Goal: Task Accomplishment & Management: Manage account settings

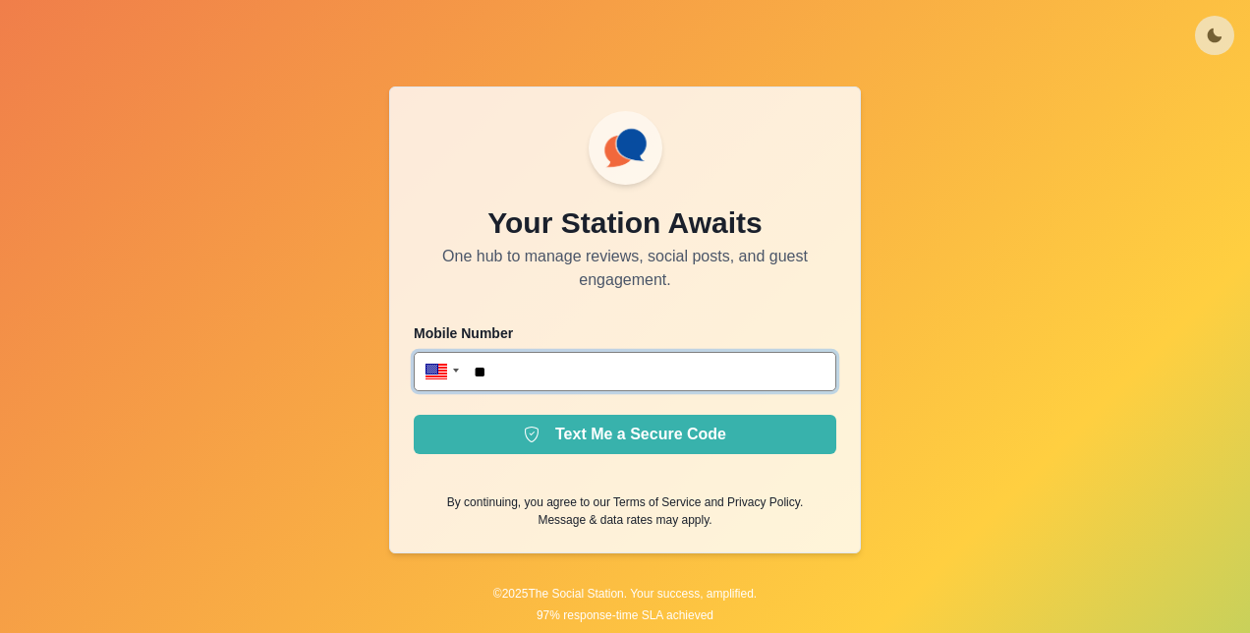
click at [727, 364] on input "**" at bounding box center [625, 371] width 423 height 39
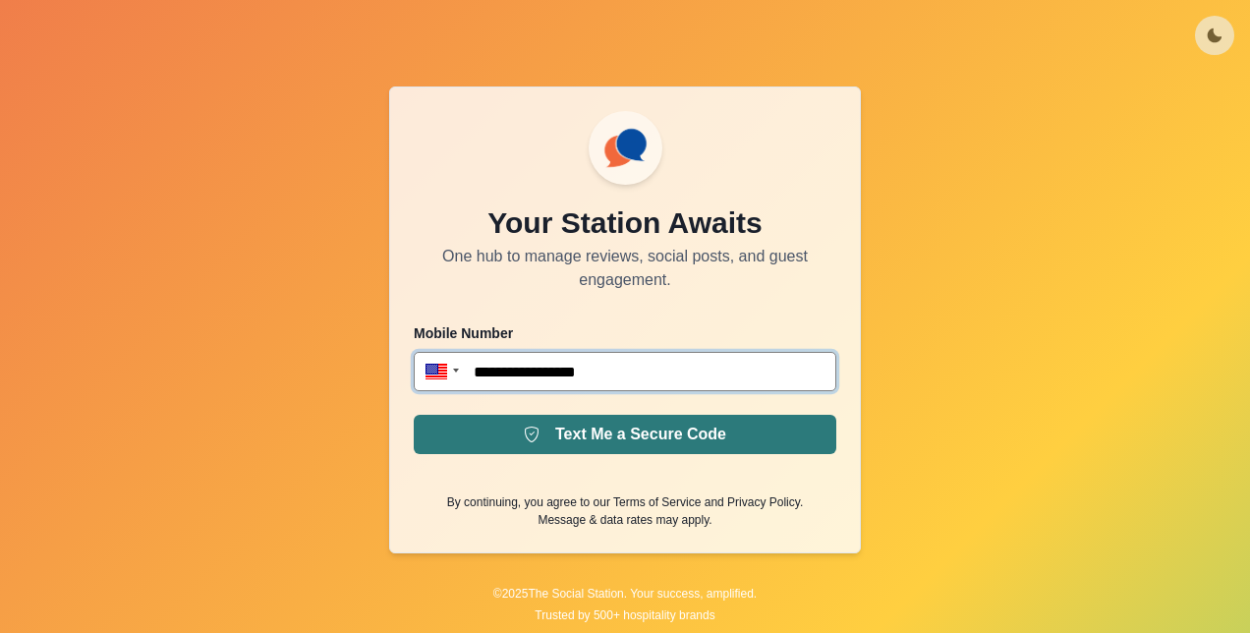
type input "**********"
click at [654, 420] on button "Text Me a Secure Code" at bounding box center [625, 434] width 423 height 39
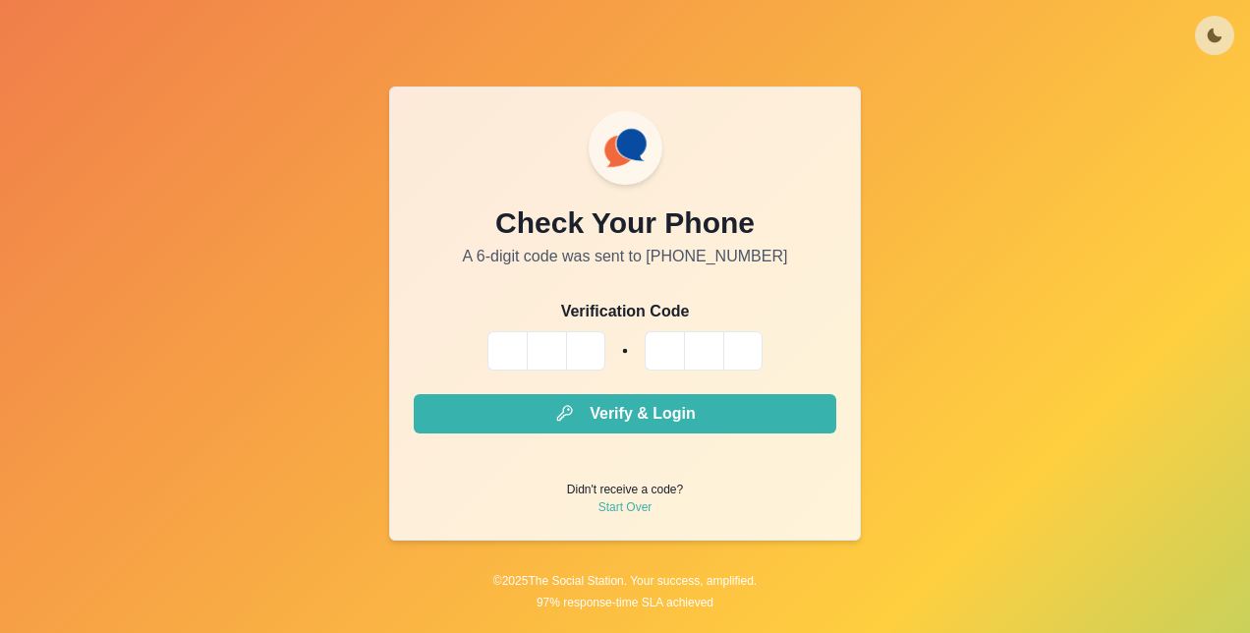
click at [521, 342] on input "Please enter your pin code" at bounding box center [507, 350] width 39 height 39
type input "*"
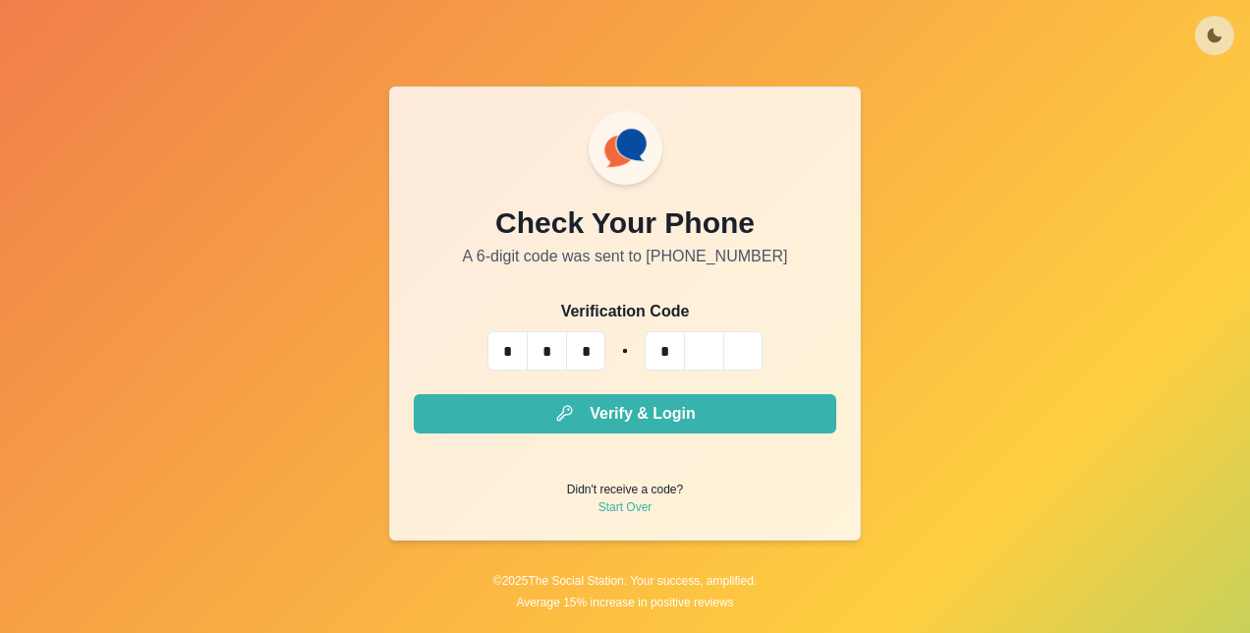
type input "*"
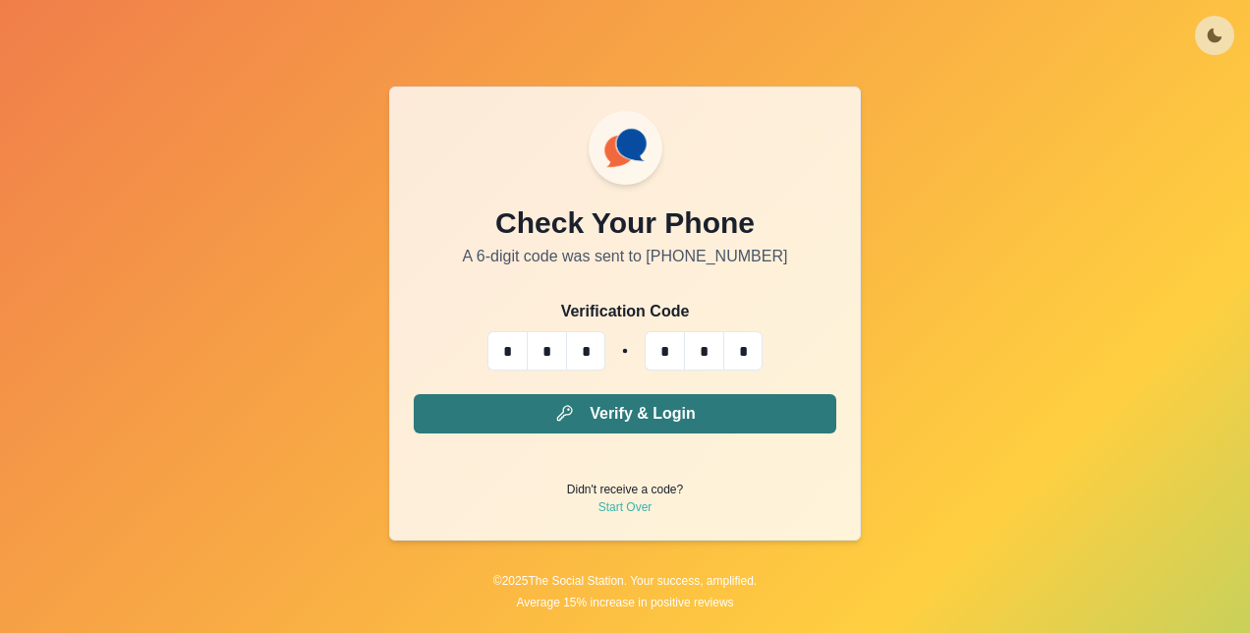
type input "*"
click at [672, 416] on button "Verify & Login" at bounding box center [625, 413] width 423 height 39
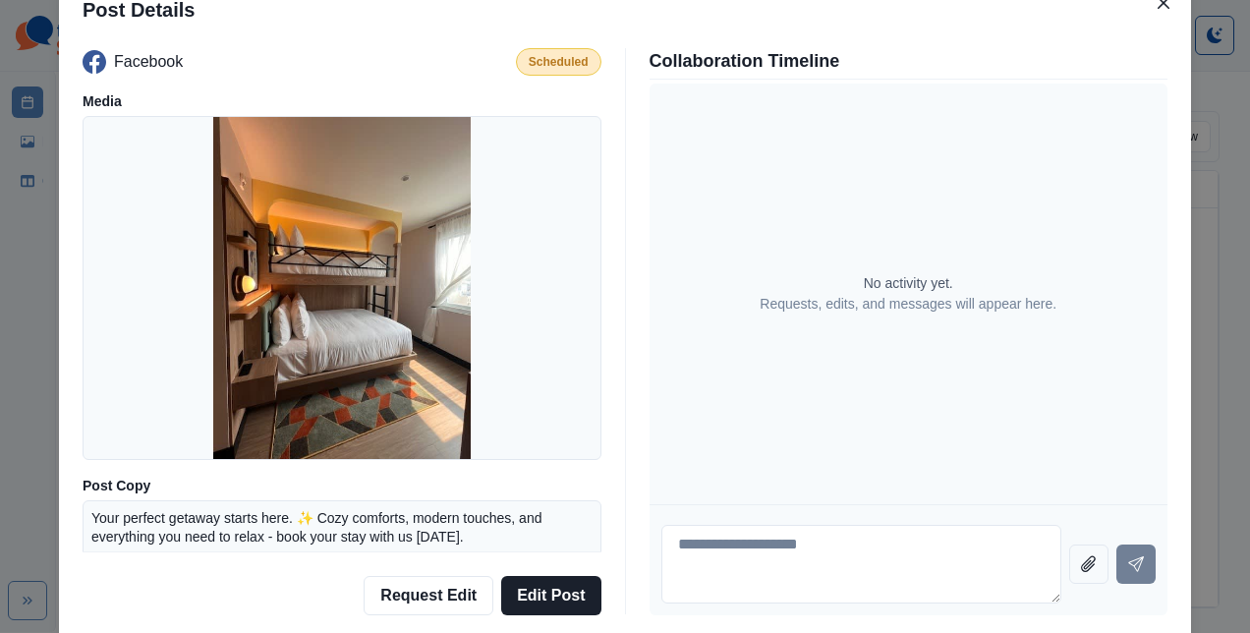
click at [258, 269] on img at bounding box center [342, 288] width 259 height 344
click at [558, 593] on button "Edit Post" at bounding box center [550, 595] width 99 height 39
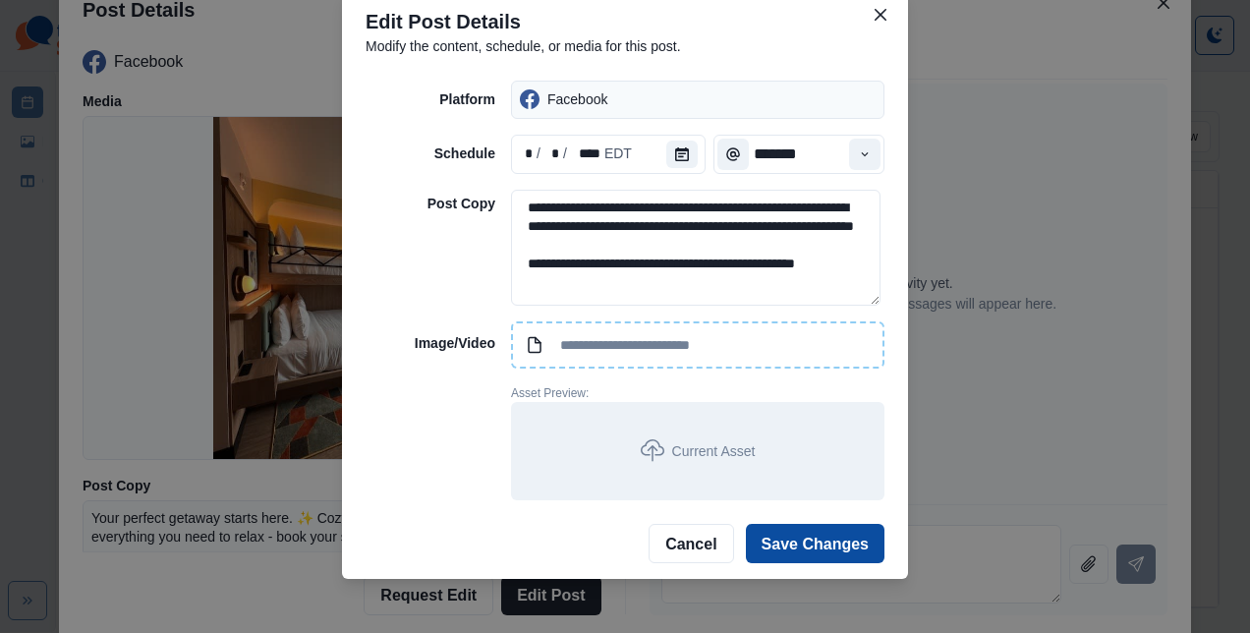
scroll to position [41, 0]
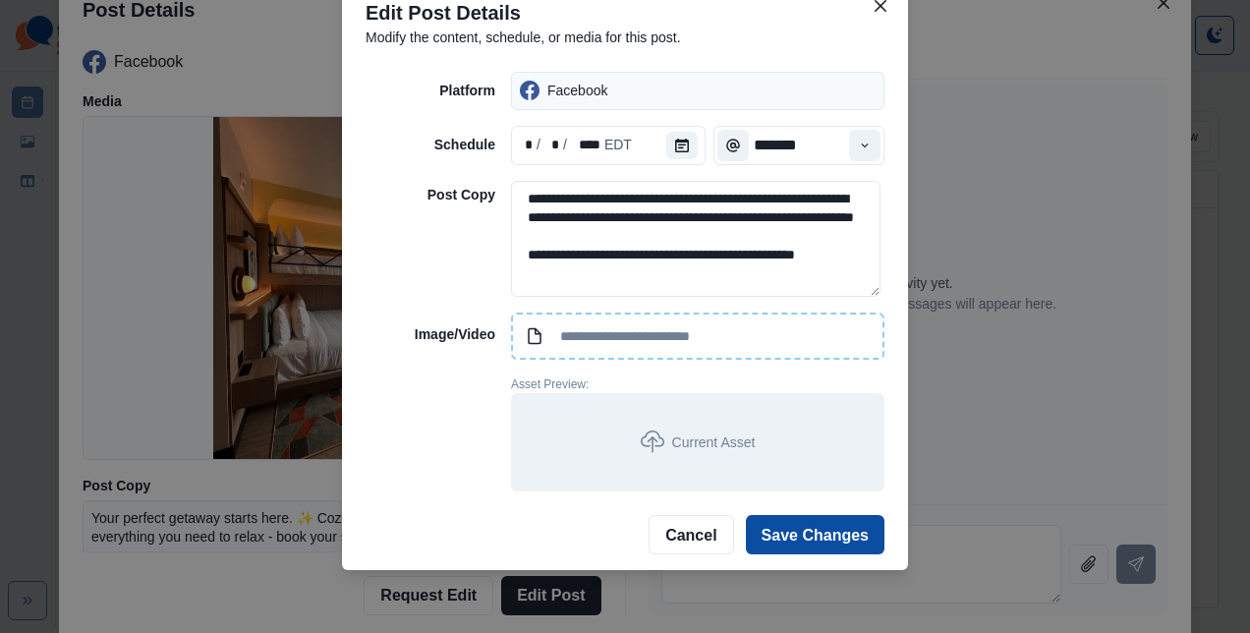
click at [598, 350] on input at bounding box center [698, 336] width 374 height 47
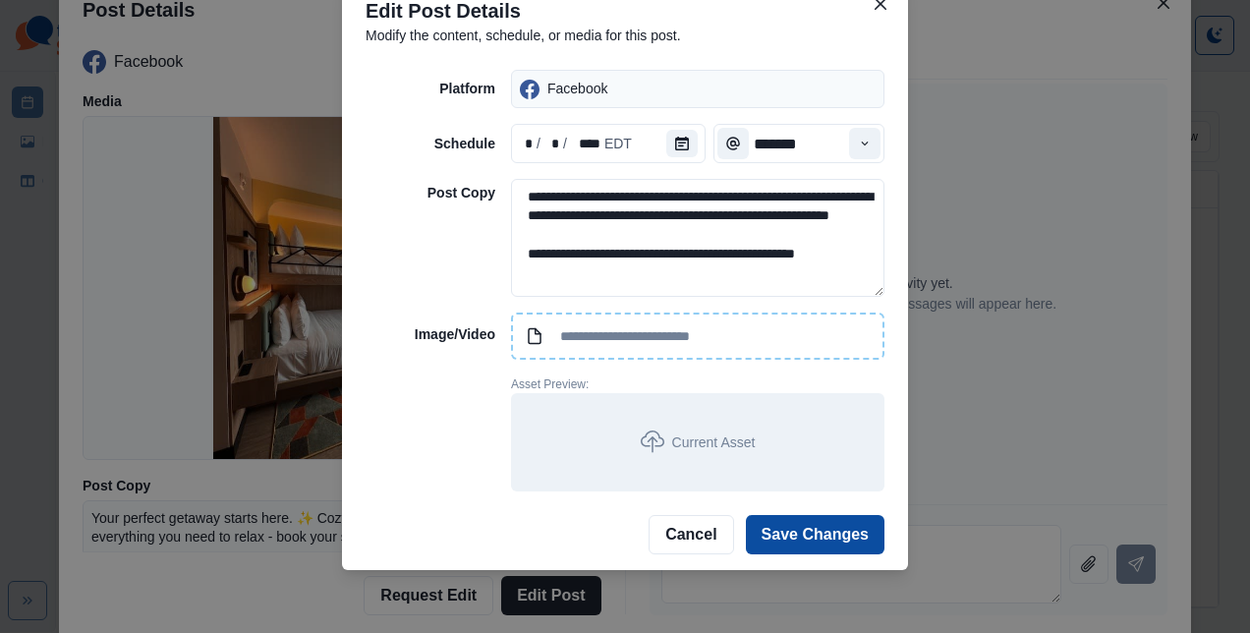
click at [651, 336] on input at bounding box center [698, 336] width 374 height 47
type input "**********"
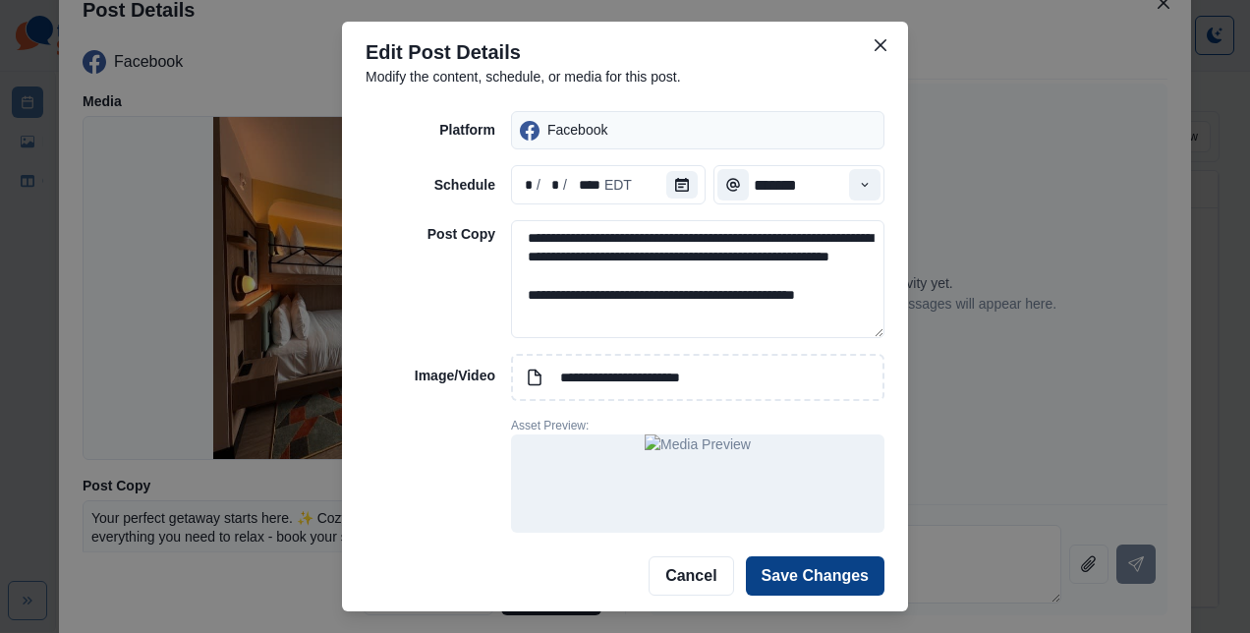
click at [843, 570] on button "Save Changes" at bounding box center [815, 575] width 139 height 39
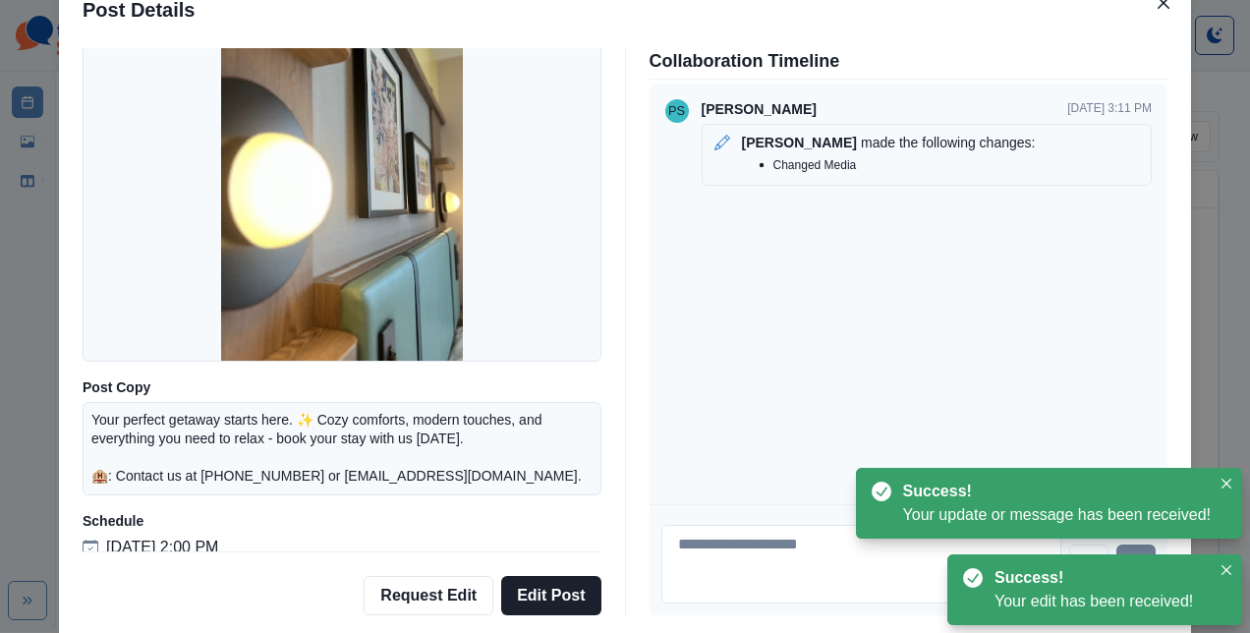
scroll to position [112, 0]
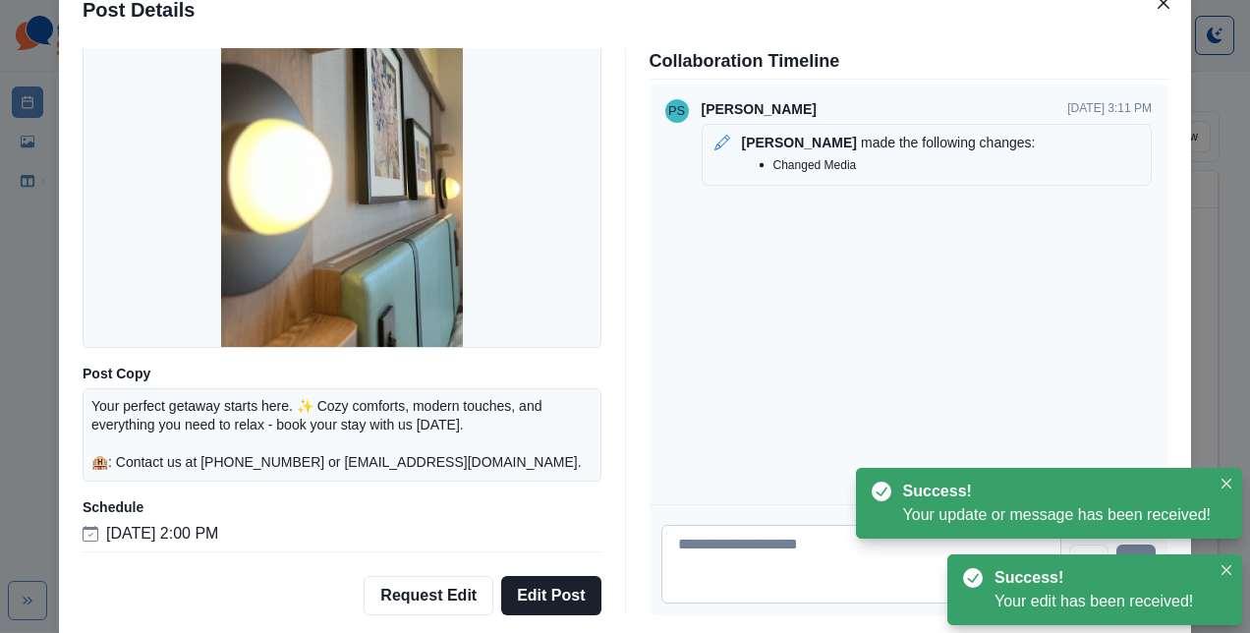
click at [715, 539] on textarea at bounding box center [862, 564] width 401 height 79
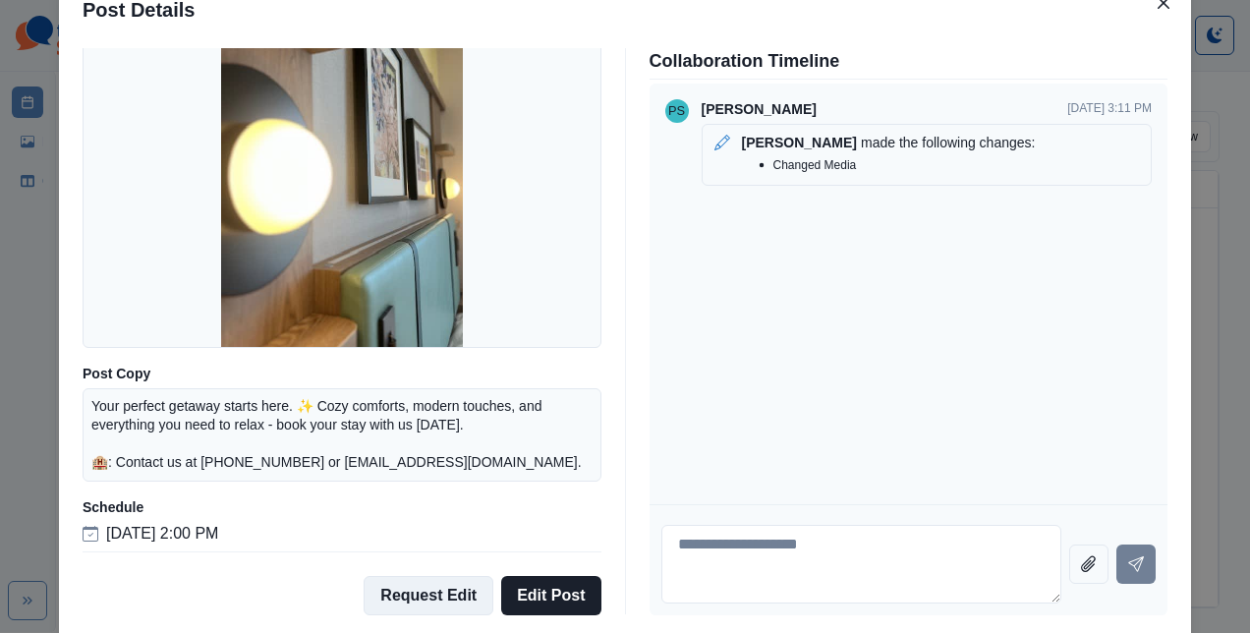
click at [437, 604] on button "Request Edit" at bounding box center [429, 595] width 130 height 39
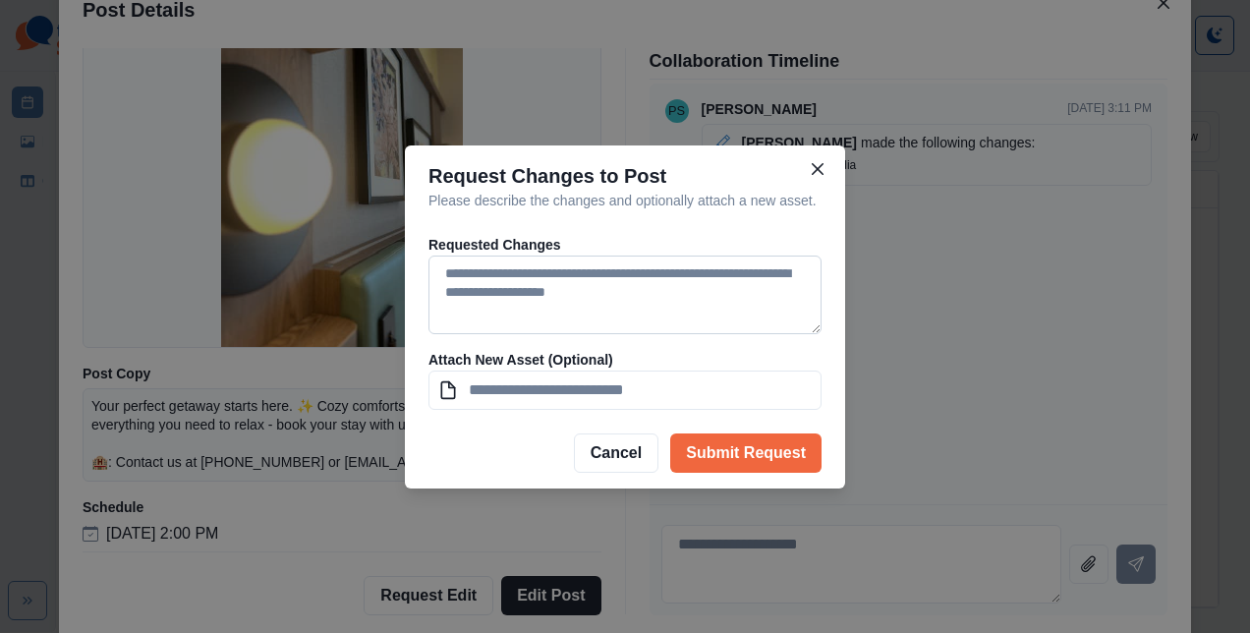
click at [503, 297] on textarea at bounding box center [625, 295] width 393 height 79
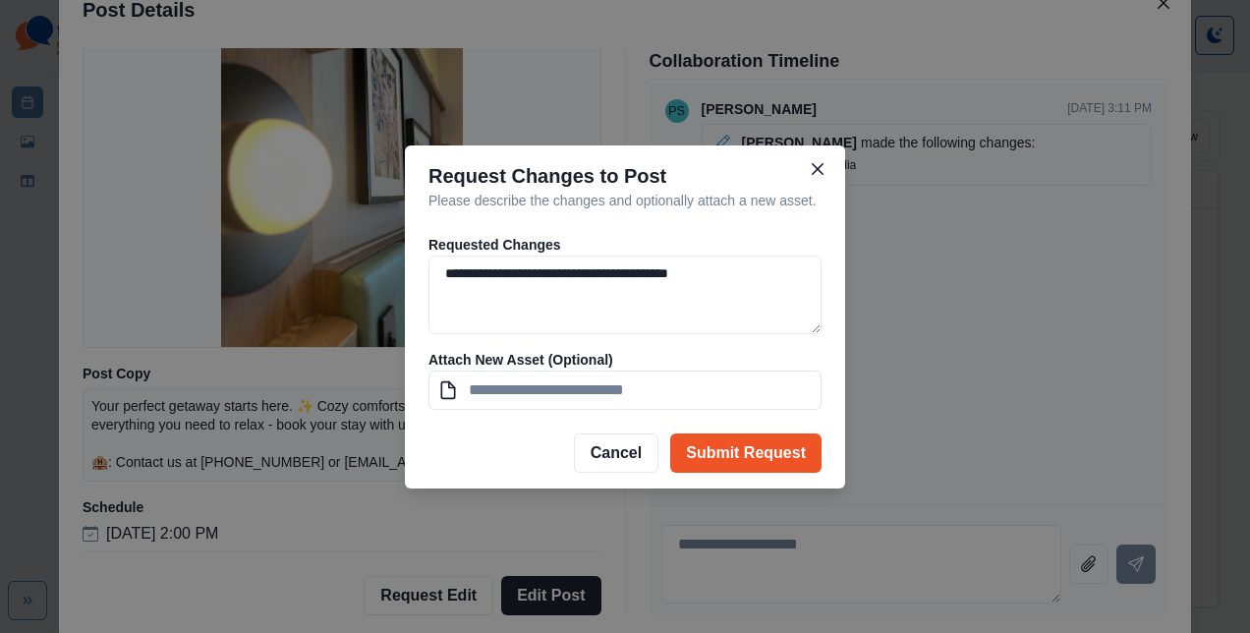
type textarea "**********"
click at [731, 453] on button "Submit Request" at bounding box center [745, 453] width 151 height 39
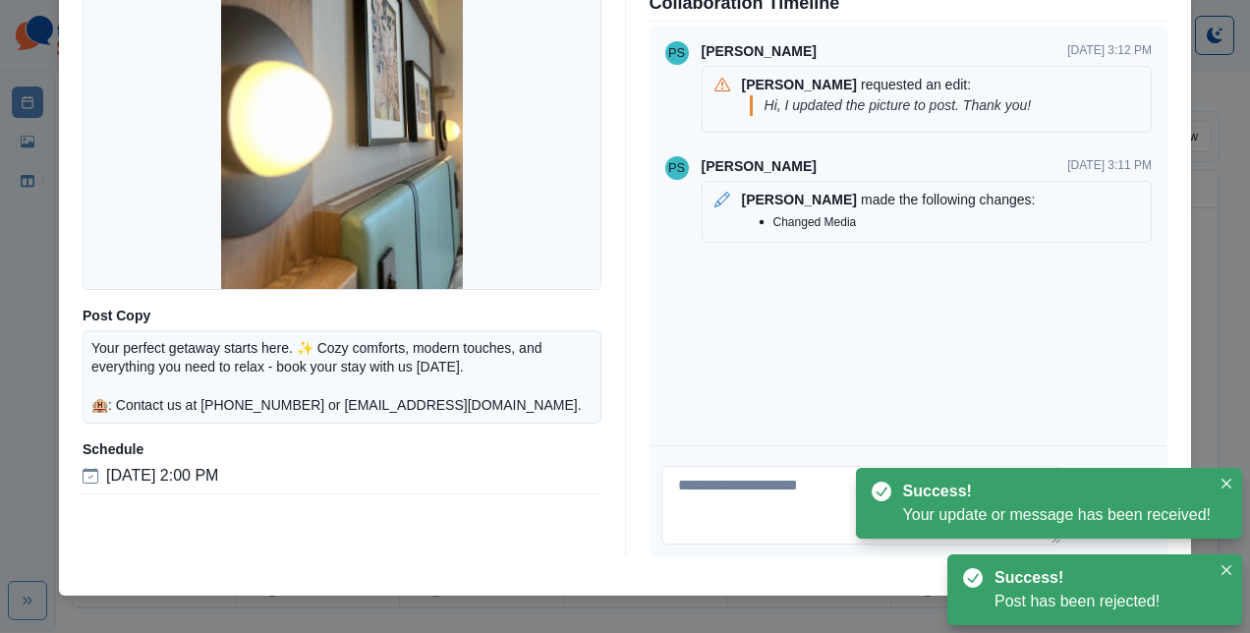
scroll to position [84, 0]
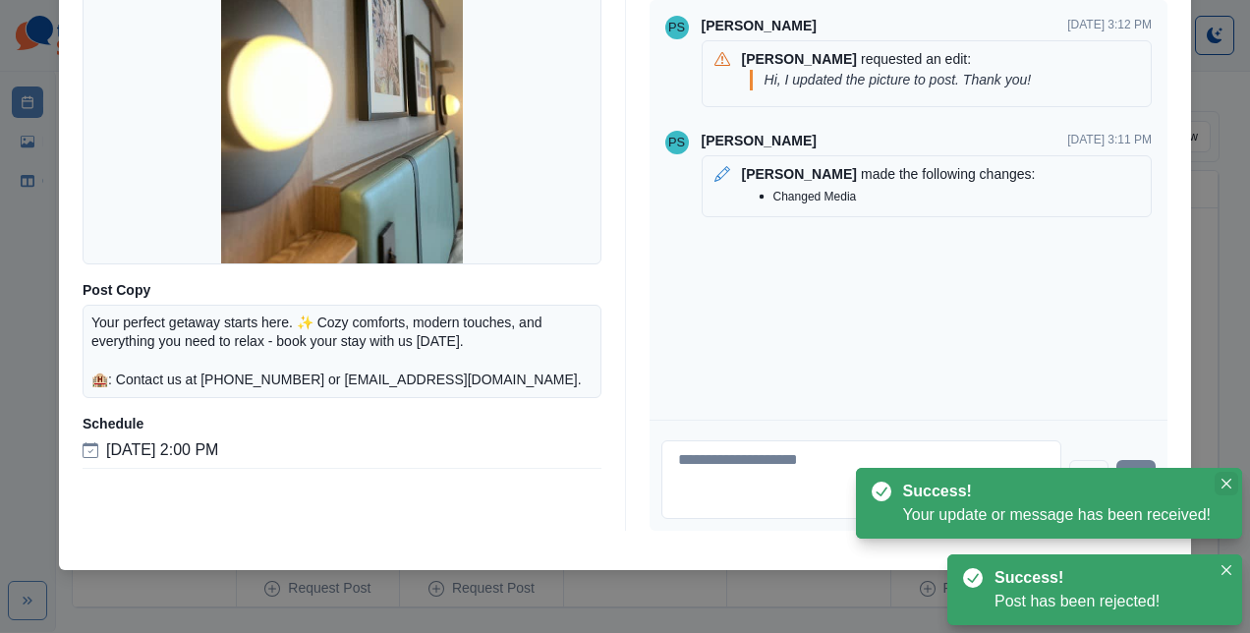
click at [1231, 482] on button "Close" at bounding box center [1227, 484] width 24 height 24
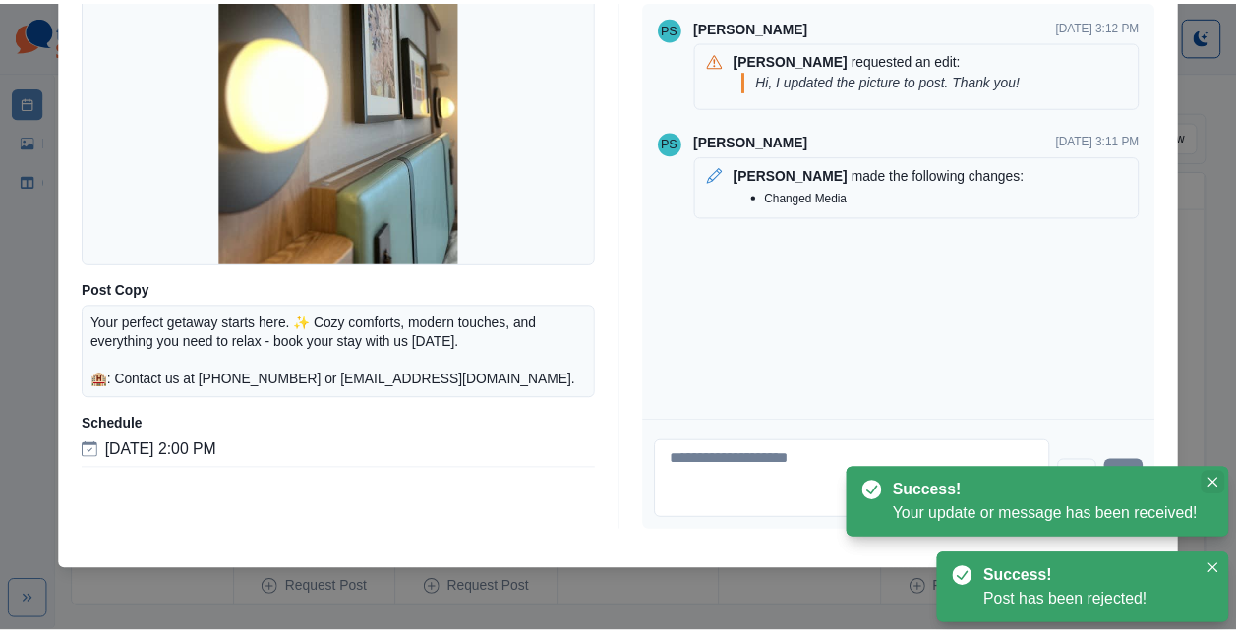
scroll to position [0, 0]
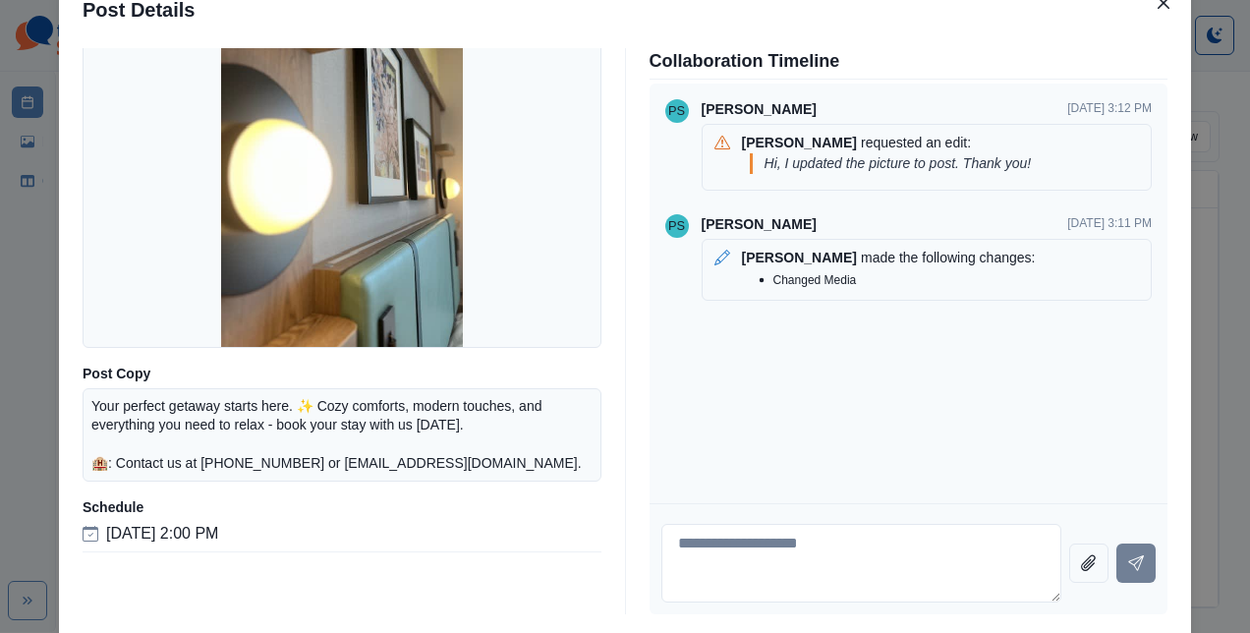
drag, startPoint x: 1203, startPoint y: 442, endPoint x: 1205, endPoint y: 372, distance: 70.8
click at [1205, 372] on div "Post Details Facebook Draft Media Post Copy Your perfect getaway starts here. ✨…" at bounding box center [625, 316] width 1250 height 633
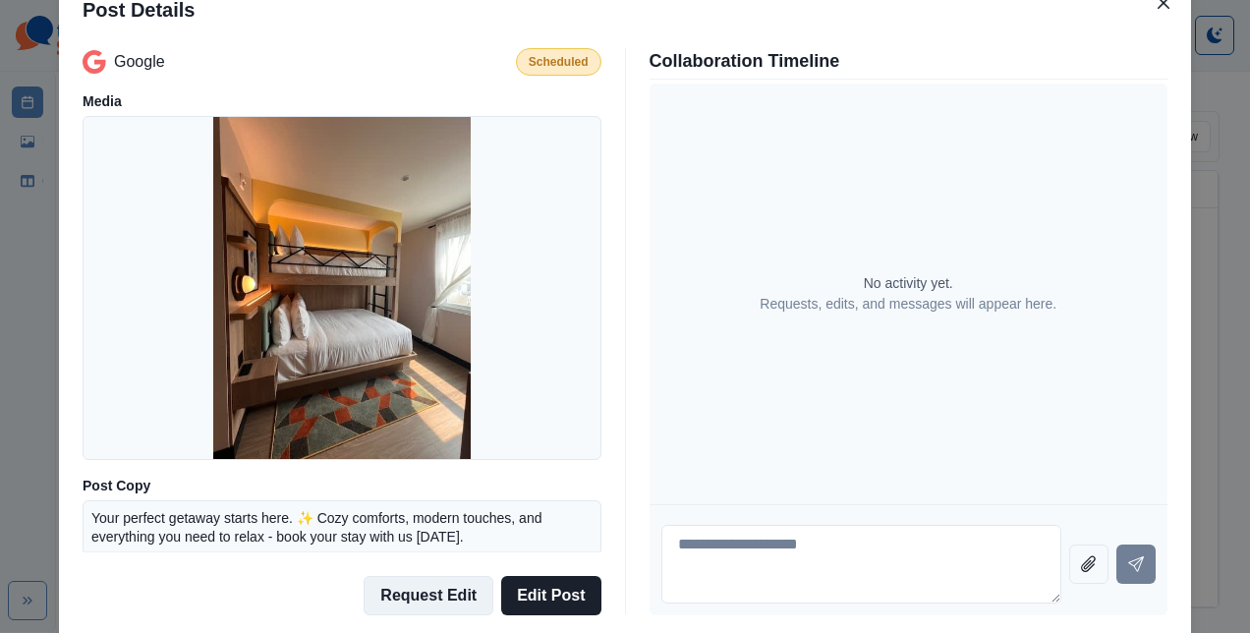
click at [456, 599] on button "Request Edit" at bounding box center [429, 595] width 130 height 39
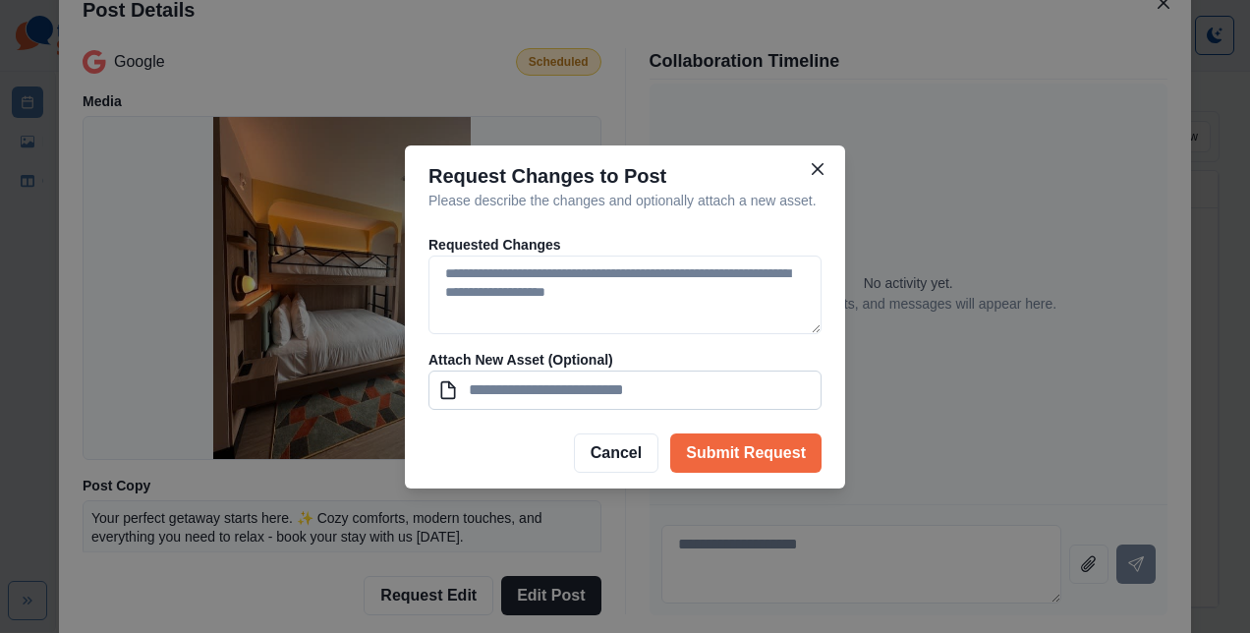
click at [501, 380] on input at bounding box center [625, 390] width 393 height 39
click at [604, 284] on textarea at bounding box center [625, 295] width 393 height 79
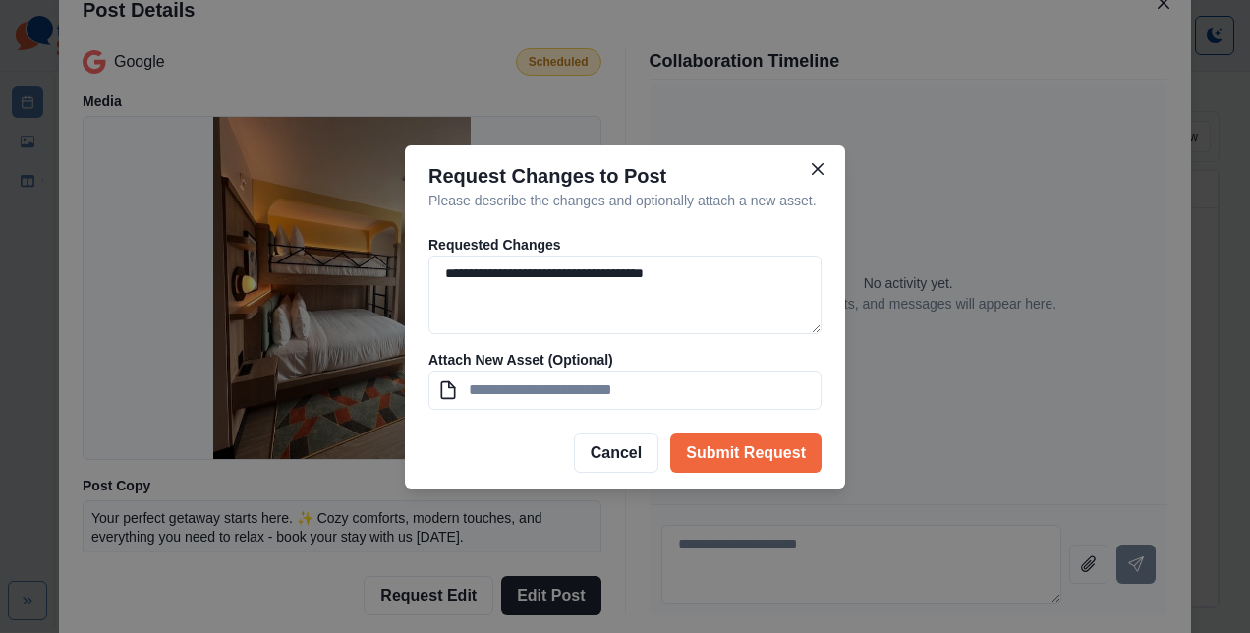
type textarea "**********"
click at [730, 471] on button "Submit Request" at bounding box center [745, 453] width 151 height 39
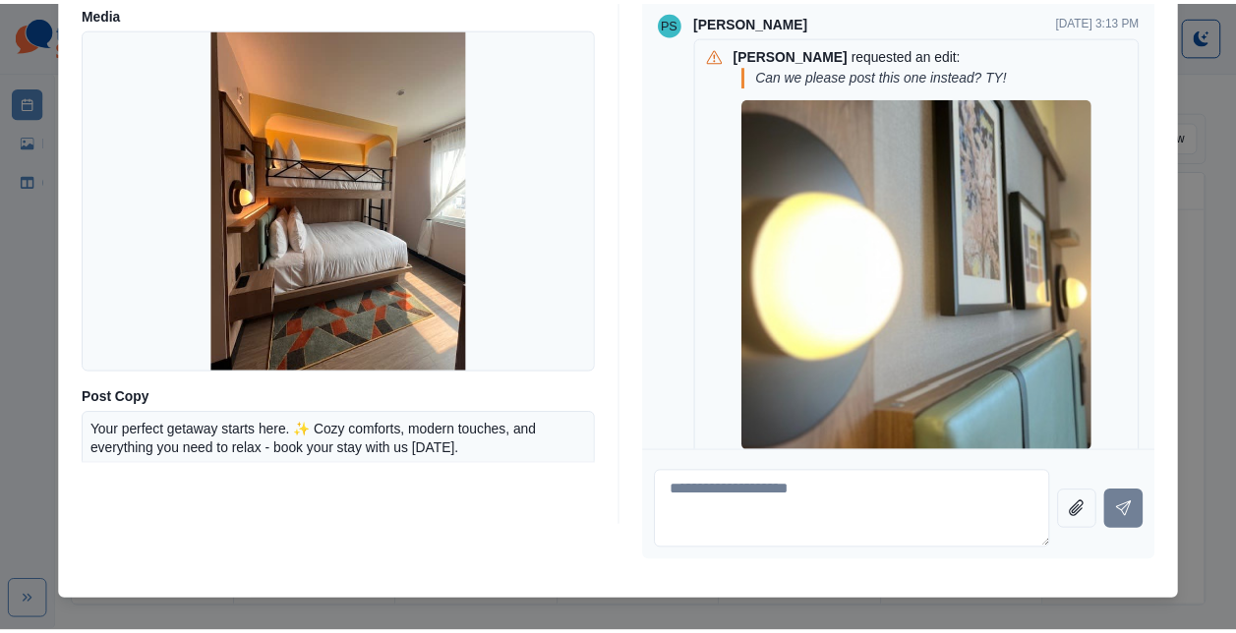
scroll to position [100, 0]
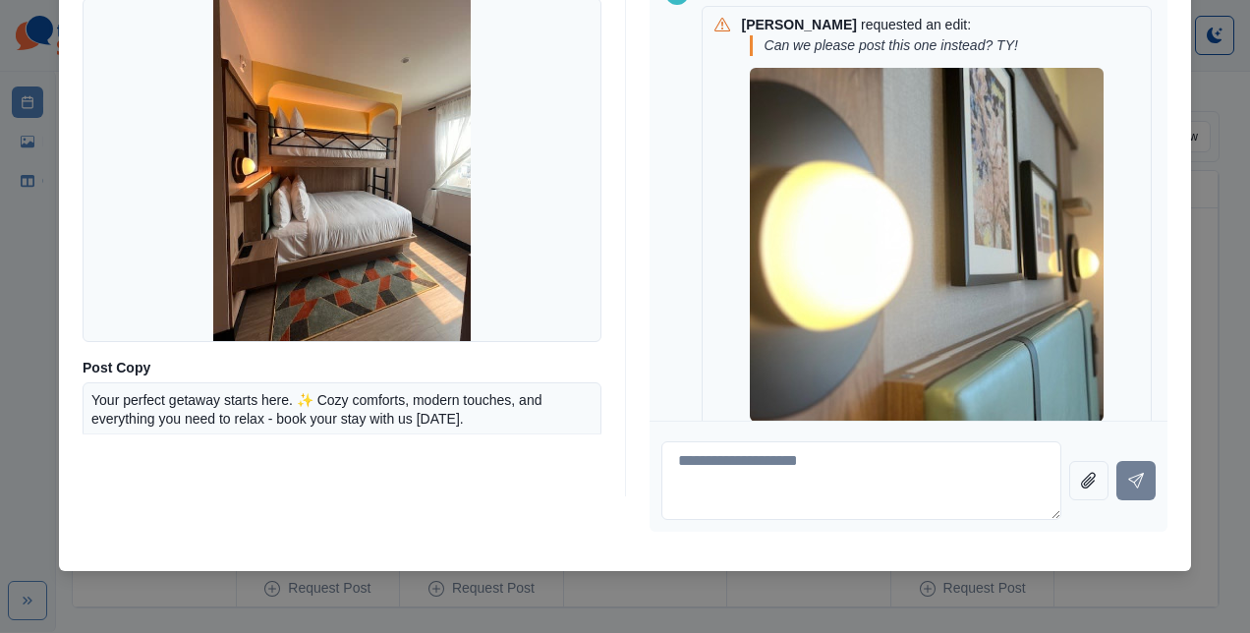
click at [1197, 427] on div "Post Details Google Draft Media Post Copy Your perfect getaway starts here. ✨ C…" at bounding box center [625, 316] width 1250 height 633
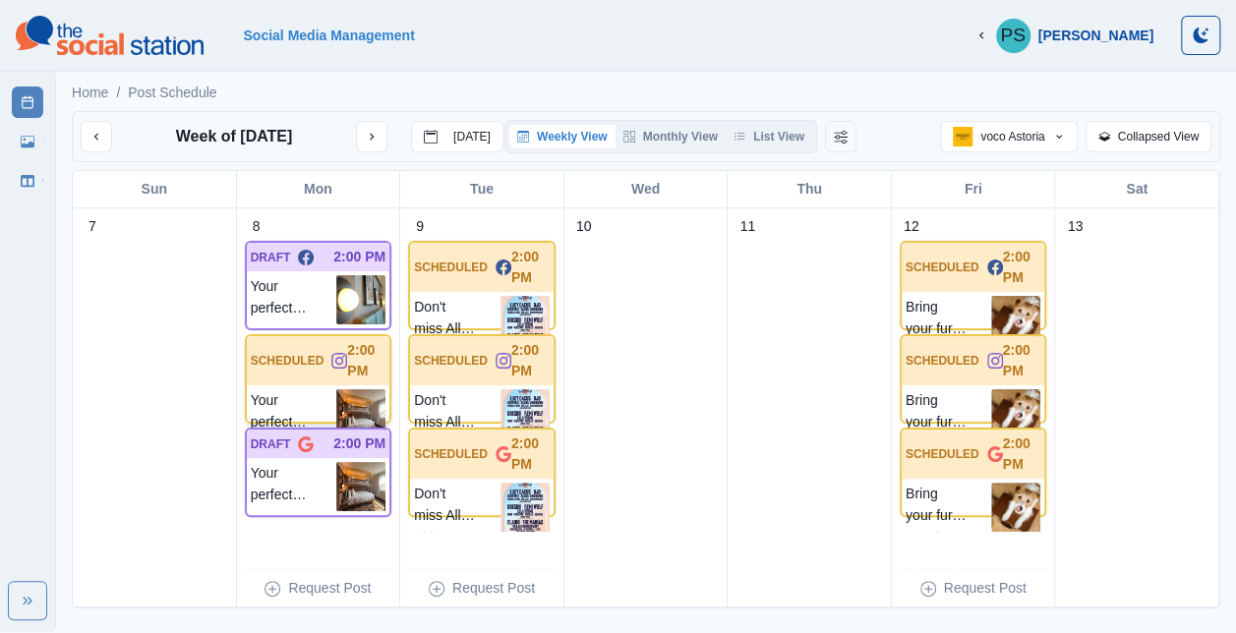
click at [277, 370] on p "SCHEDULED" at bounding box center [288, 361] width 74 height 18
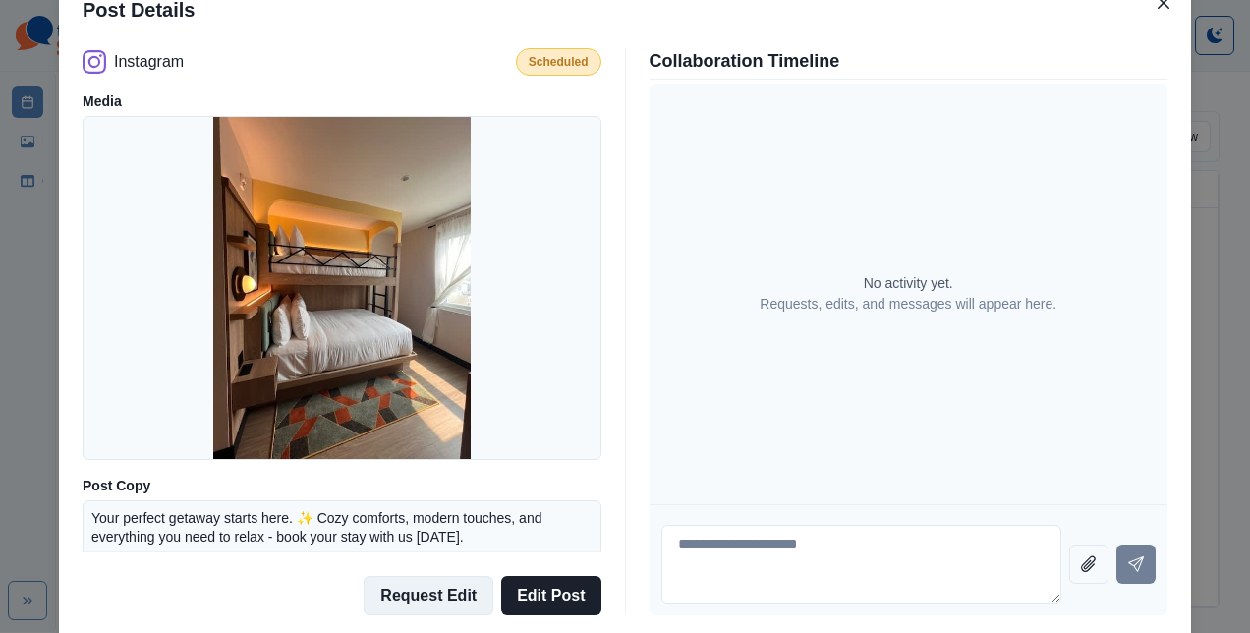
click at [407, 603] on button "Request Edit" at bounding box center [429, 595] width 130 height 39
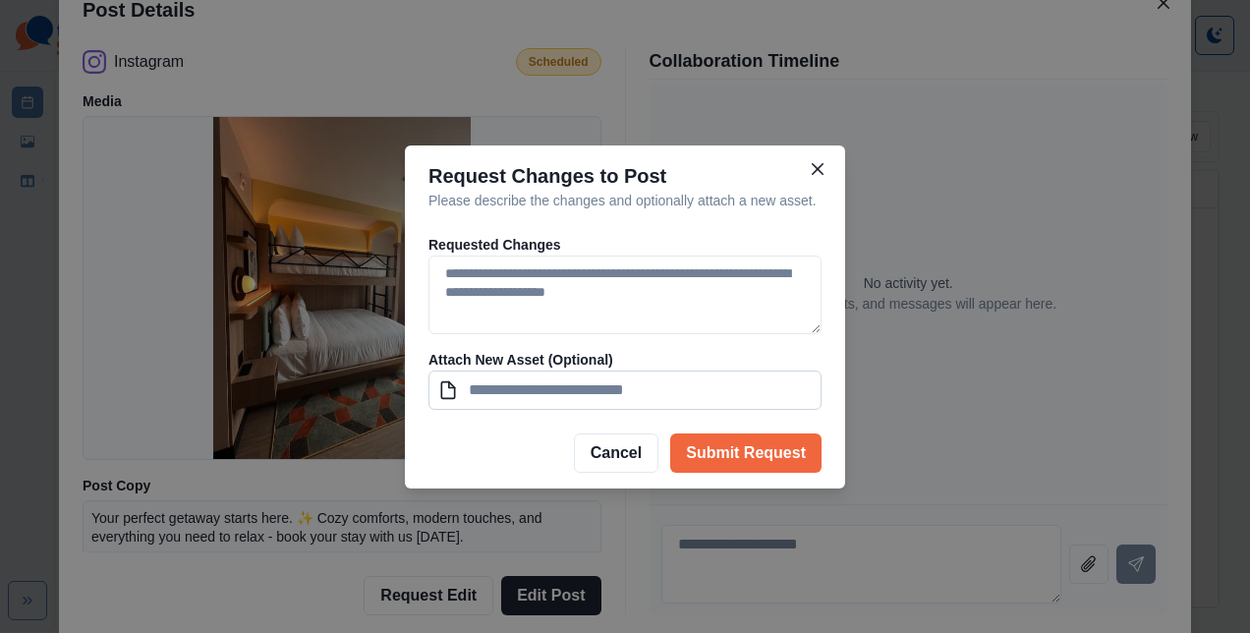
click at [444, 391] on input at bounding box center [625, 390] width 393 height 39
click at [535, 389] on input at bounding box center [625, 390] width 393 height 39
click at [598, 270] on textarea at bounding box center [625, 295] width 393 height 79
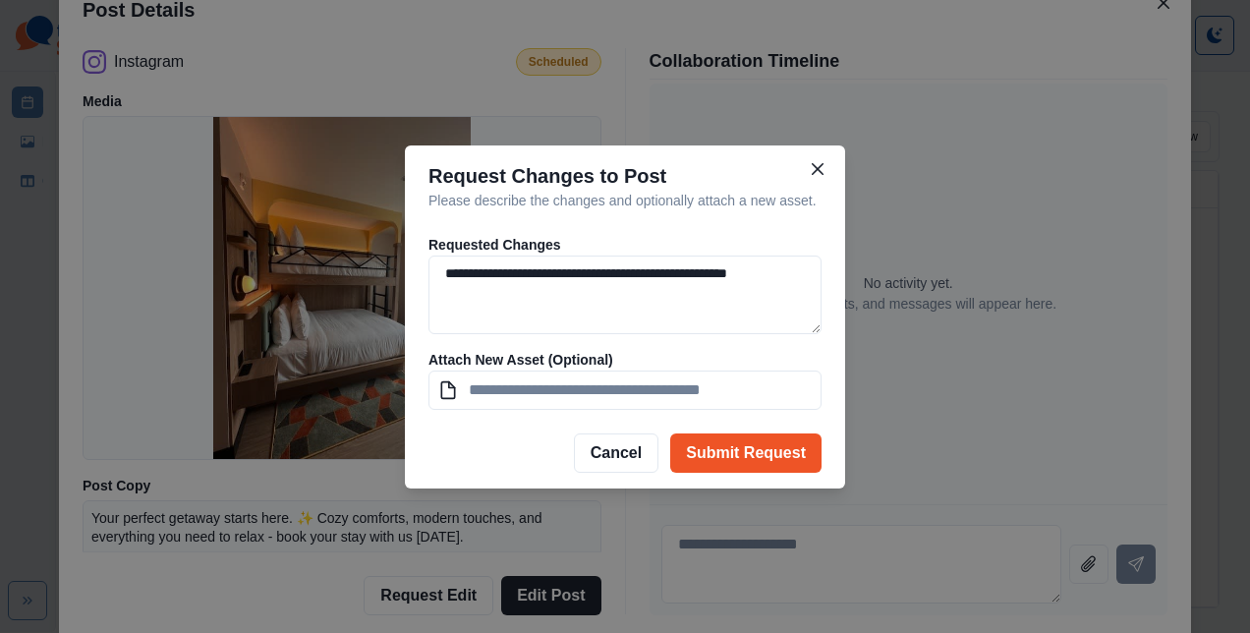
type textarea "**********"
click at [726, 461] on button "Submit Request" at bounding box center [745, 453] width 151 height 39
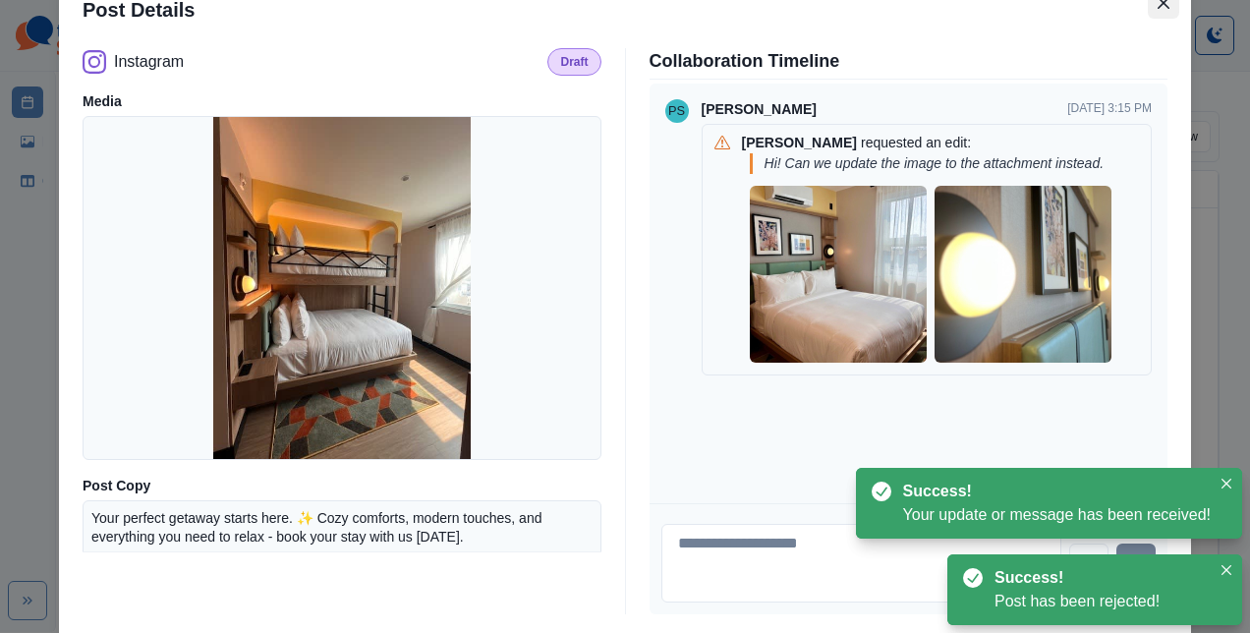
click at [1158, 1] on icon "Close" at bounding box center [1164, 3] width 12 height 12
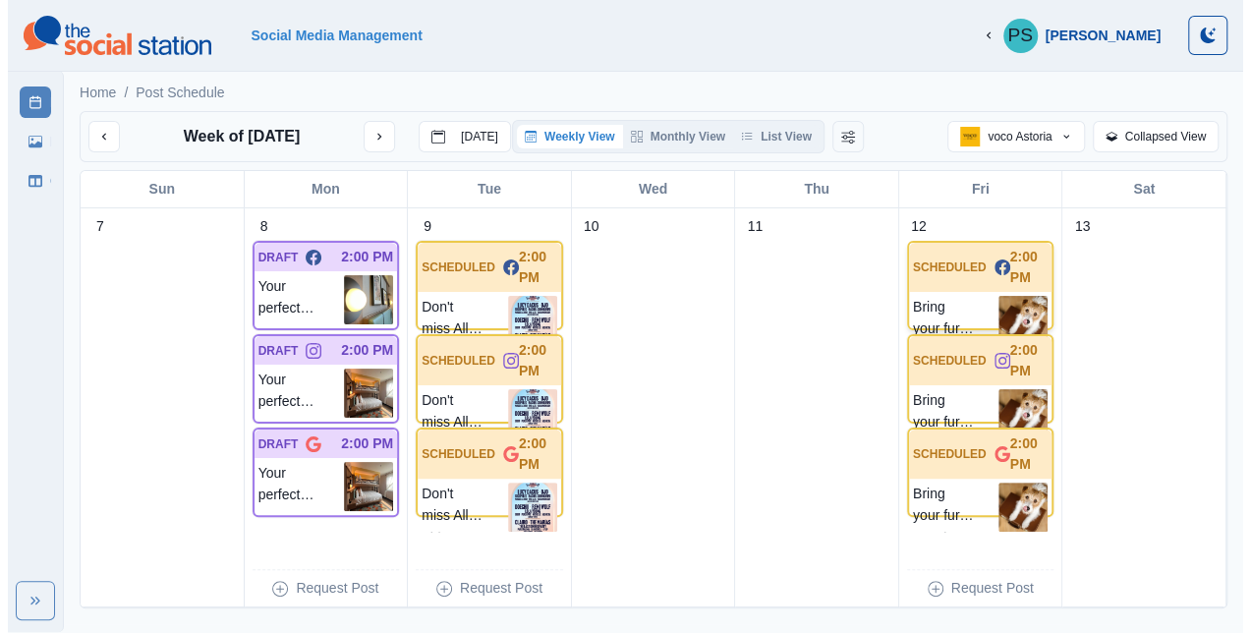
scroll to position [2, 0]
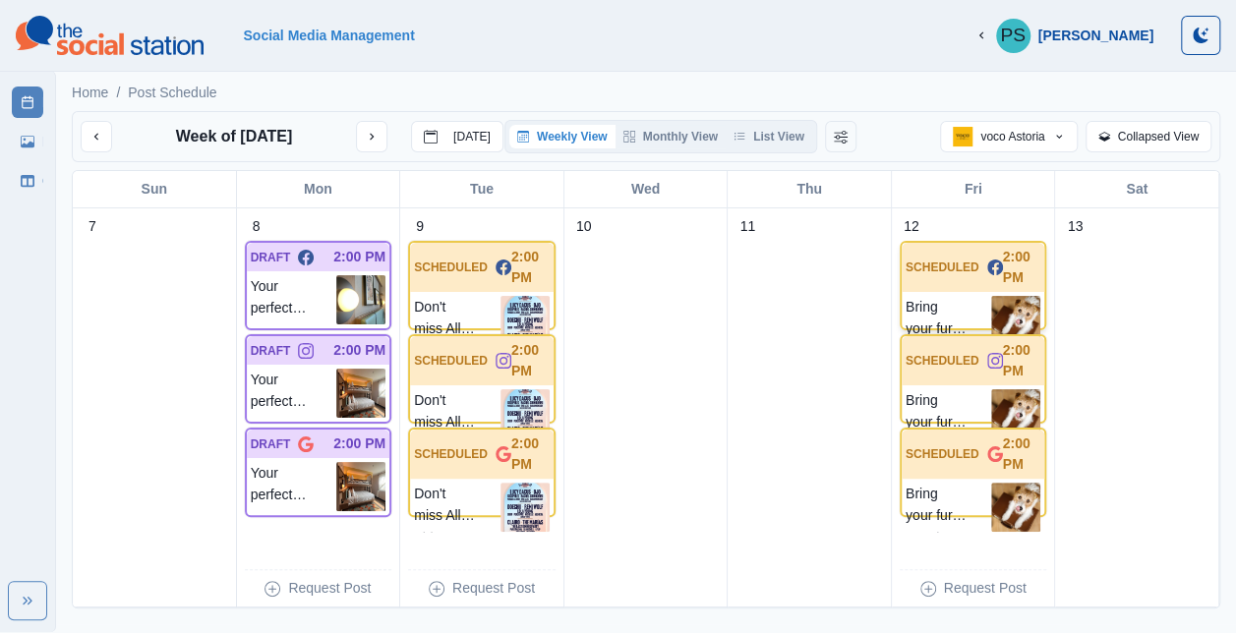
click at [950, 292] on div "SCHEDULED 2:00 PM" at bounding box center [973, 267] width 144 height 49
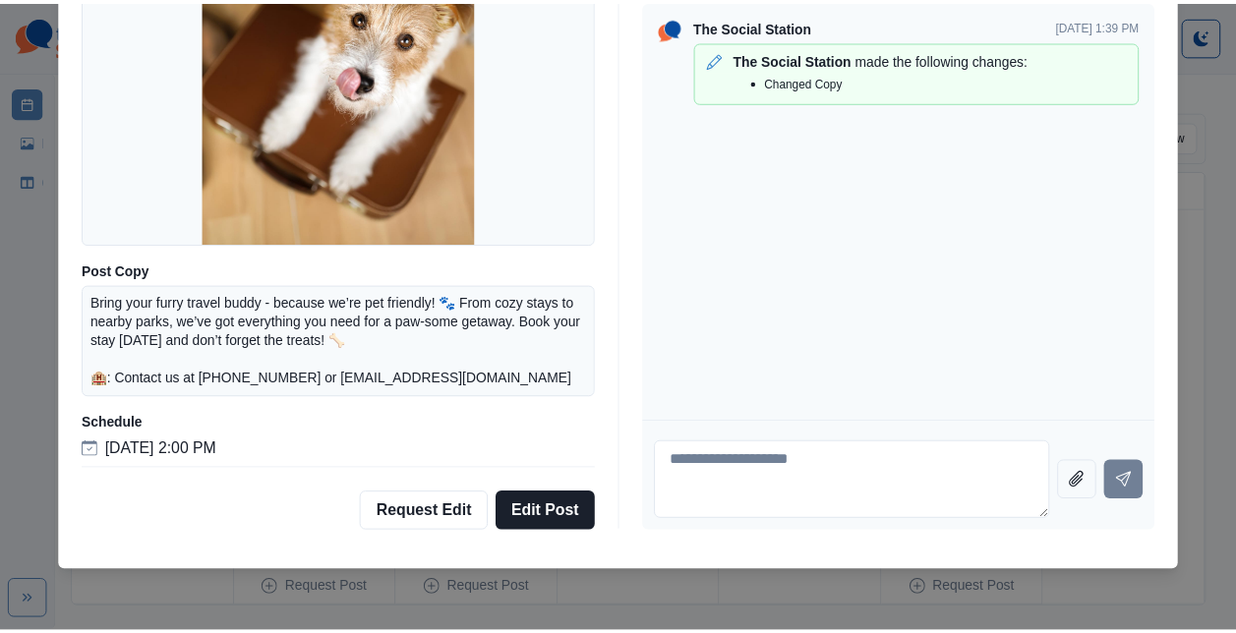
scroll to position [0, 0]
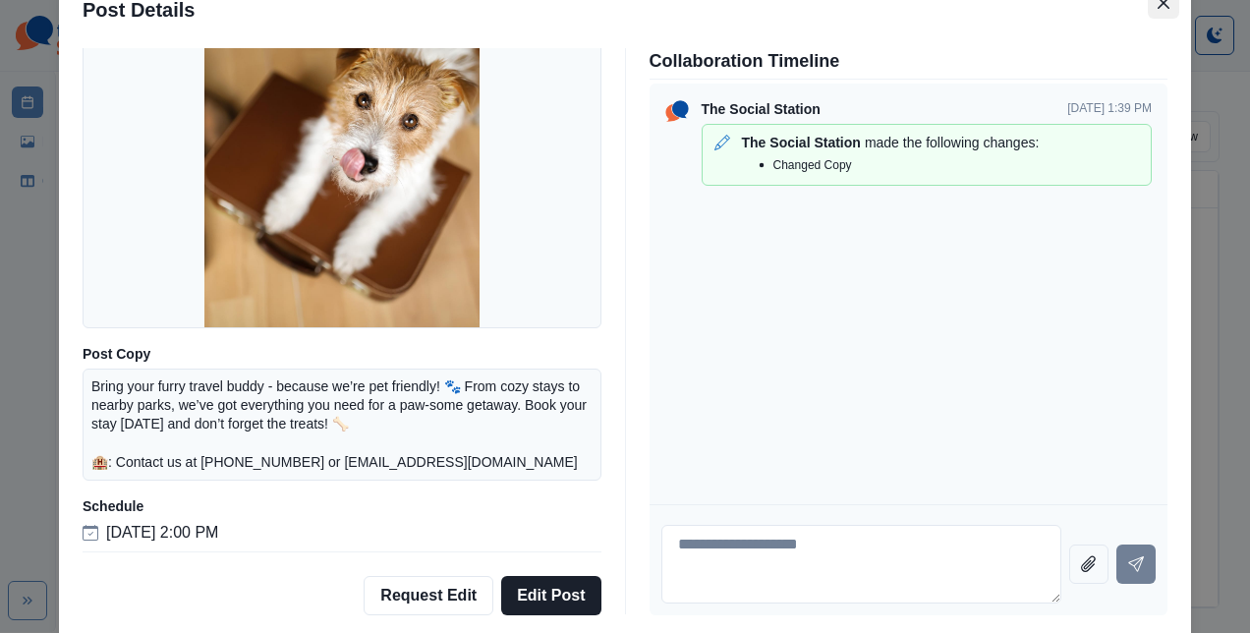
click at [1158, 7] on icon "Close" at bounding box center [1164, 3] width 12 height 12
